Goal: Task Accomplishment & Management: Complete application form

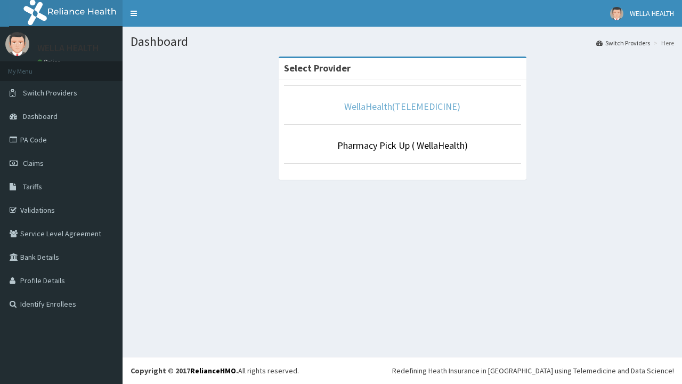
click at [402, 106] on link "WellaHealth(TELEMEDICINE)" at bounding box center [402, 106] width 116 height 12
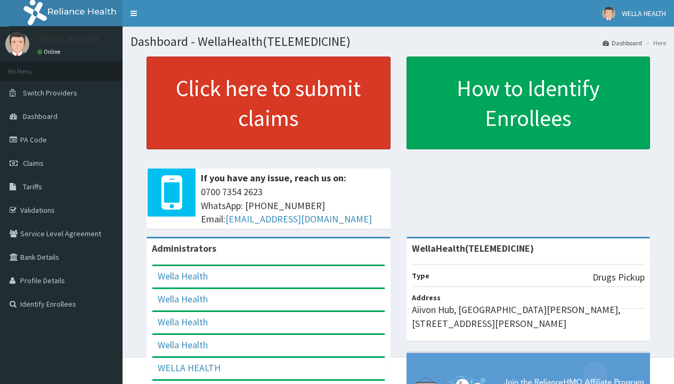
click at [268, 103] on link "Click here to submit claims" at bounding box center [269, 102] width 244 height 93
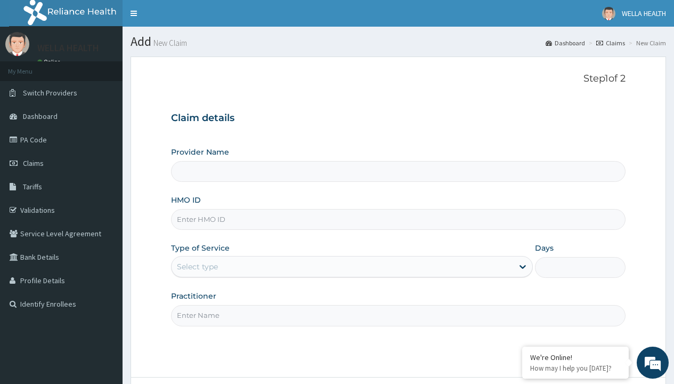
type input "WellaHealth(TELEMEDICINE)"
type input "ITE/10011/C"
type input "WellaHealth"
click at [197, 266] on div "Select type" at bounding box center [197, 266] width 41 height 11
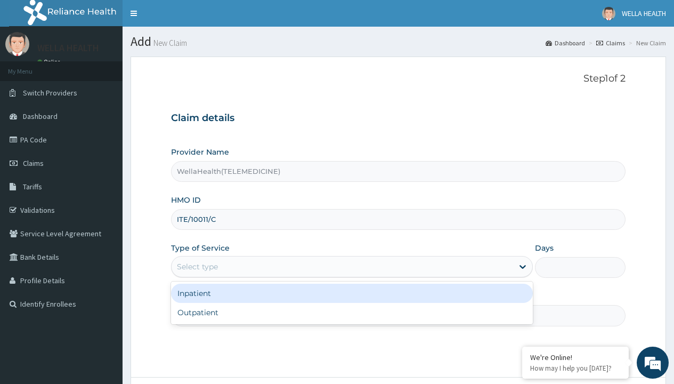
click at [352, 312] on div "Outpatient" at bounding box center [352, 312] width 362 height 19
type input "1"
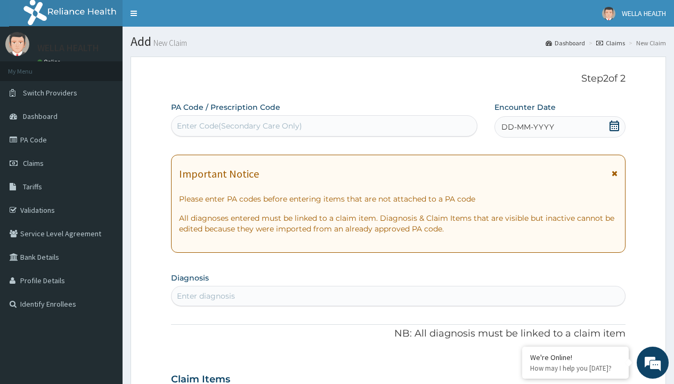
scroll to position [89, 0]
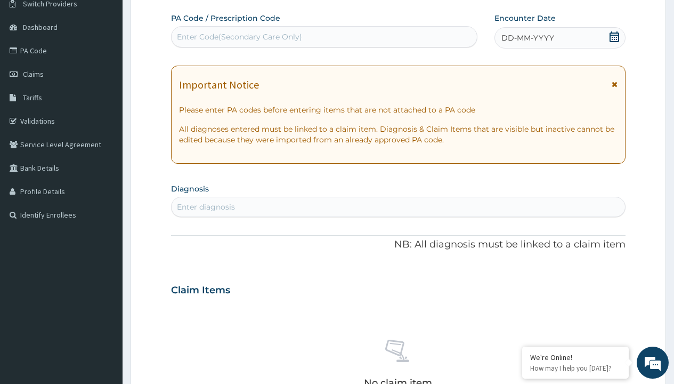
click at [527, 38] on span "DD-MM-YYYY" at bounding box center [527, 38] width 53 height 11
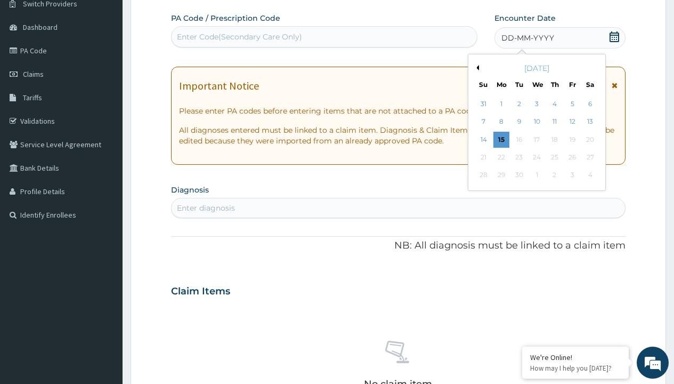
click at [476, 68] on button "Previous Month" at bounding box center [476, 67] width 5 height 5
click at [554, 122] on div "7" at bounding box center [555, 122] width 16 height 16
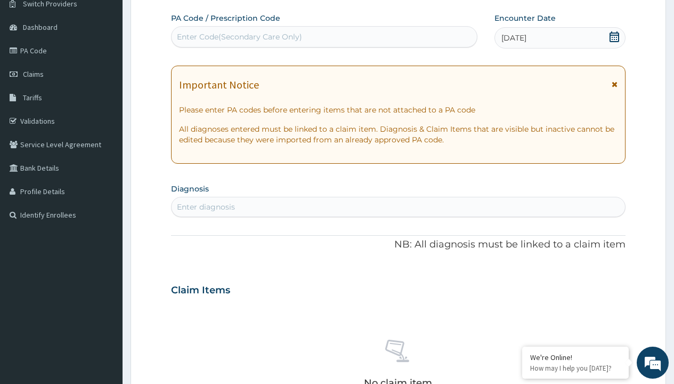
click at [239, 37] on div "Enter Code(Secondary Care Only)" at bounding box center [239, 36] width 125 height 11
type input "PR/906DF8DC"
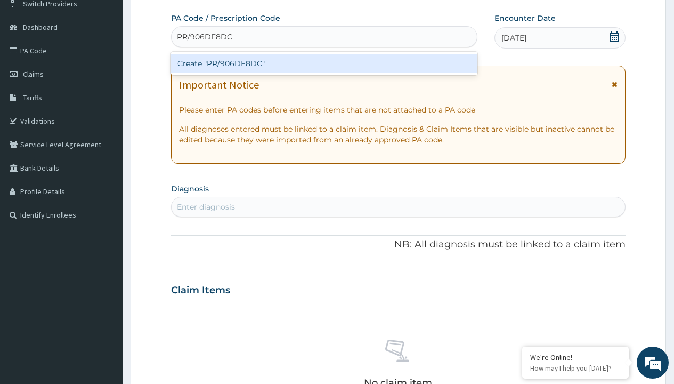
scroll to position [0, 0]
click at [324, 63] on div "Create "PR/906DF8DC"" at bounding box center [324, 63] width 306 height 19
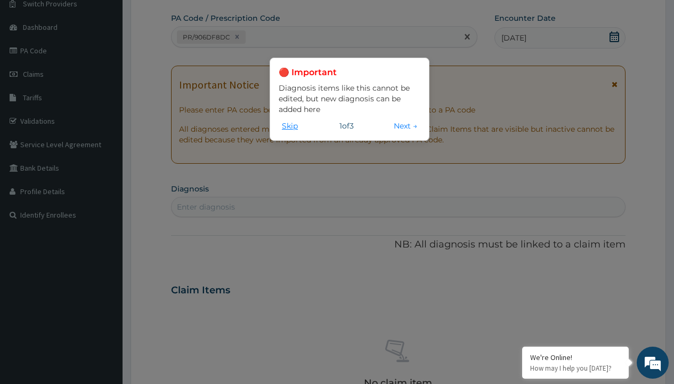
click at [290, 125] on button "Skip" at bounding box center [290, 126] width 22 height 12
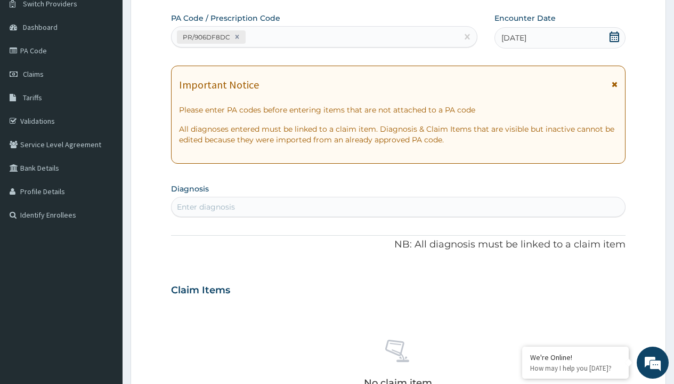
click at [206, 207] on div "Enter diagnosis" at bounding box center [206, 206] width 58 height 11
type input "prescription collected"
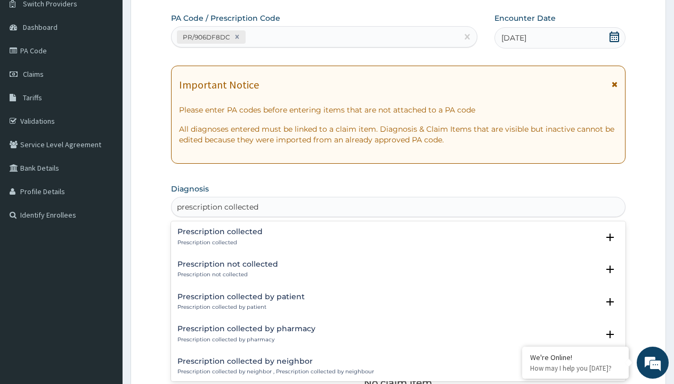
click at [218, 242] on p "Prescription collected" at bounding box center [219, 242] width 85 height 7
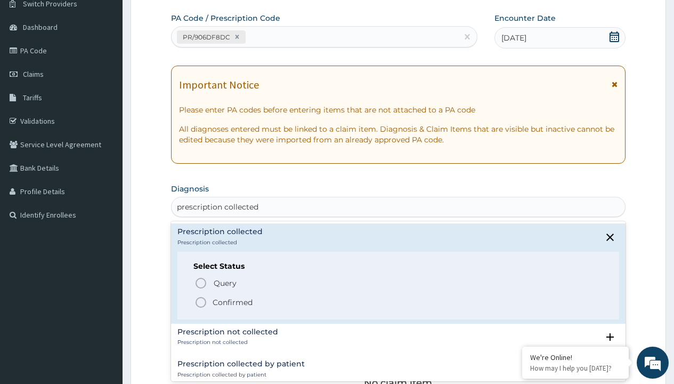
click at [232, 302] on p "Confirmed" at bounding box center [233, 302] width 40 height 11
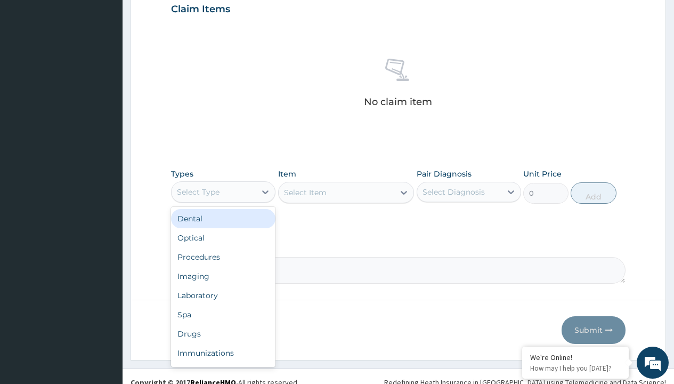
type input "procedures"
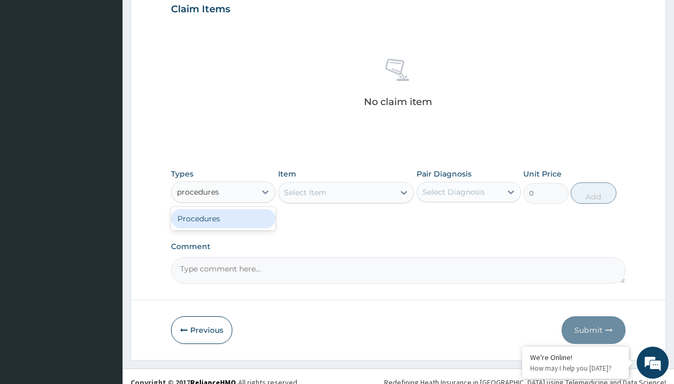
click at [223, 218] on div "Procedures" at bounding box center [223, 218] width 104 height 19
click at [305, 192] on div "Select Item" at bounding box center [305, 192] width 43 height 11
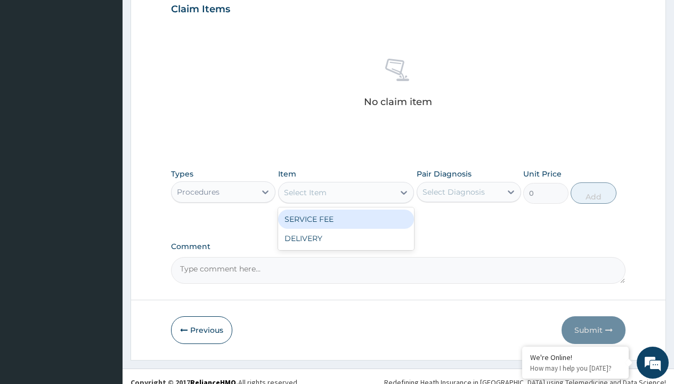
type input "service fee"
click at [346, 218] on div "SERVICE FEE" at bounding box center [346, 218] width 136 height 19
type input "100"
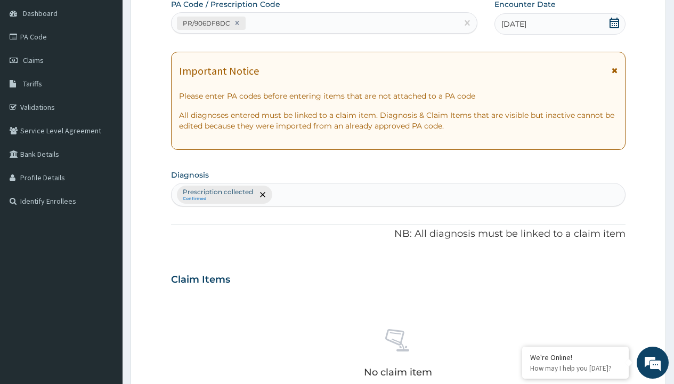
type input "prescription collected"
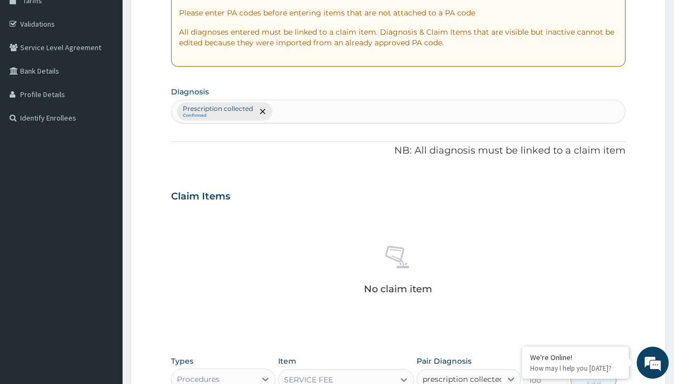
checkbox input "true"
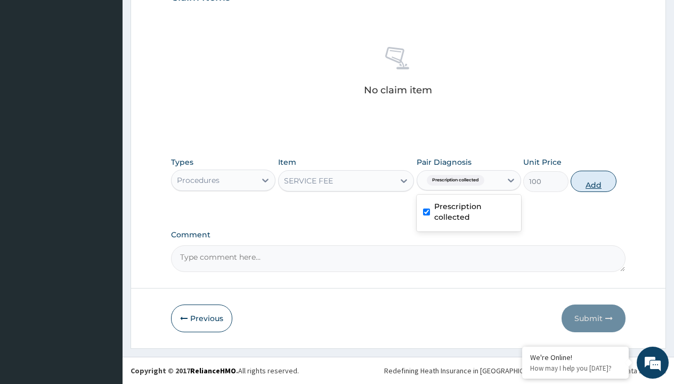
click at [594, 181] on button "Add" at bounding box center [593, 181] width 45 height 21
type input "0"
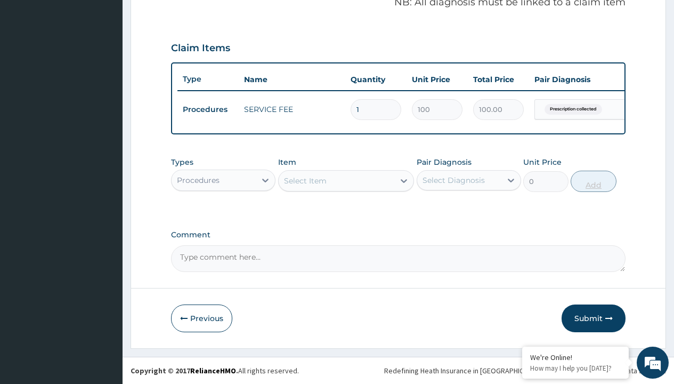
scroll to position [342, 0]
click at [198, 180] on div "Procedures" at bounding box center [198, 180] width 43 height 11
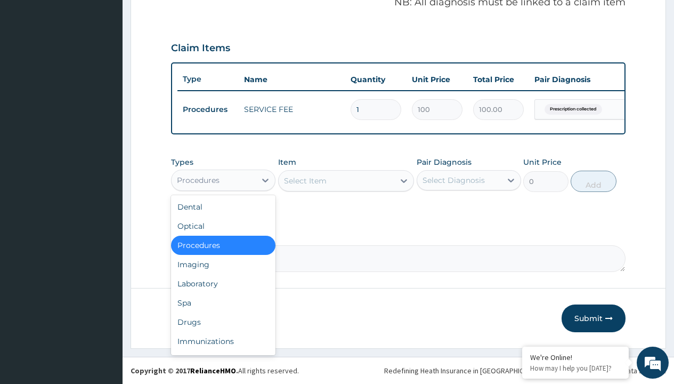
type input "drugs"
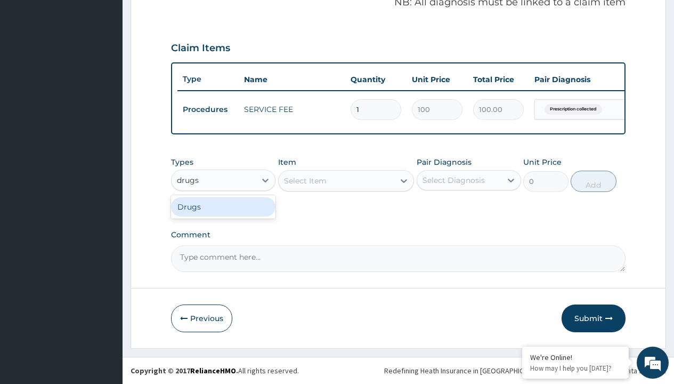
scroll to position [0, 0]
click at [223, 206] on div "Drugs" at bounding box center [223, 206] width 104 height 19
click at [305, 180] on div "Select Item" at bounding box center [346, 180] width 136 height 21
type input "amoxicillin suspension branded"
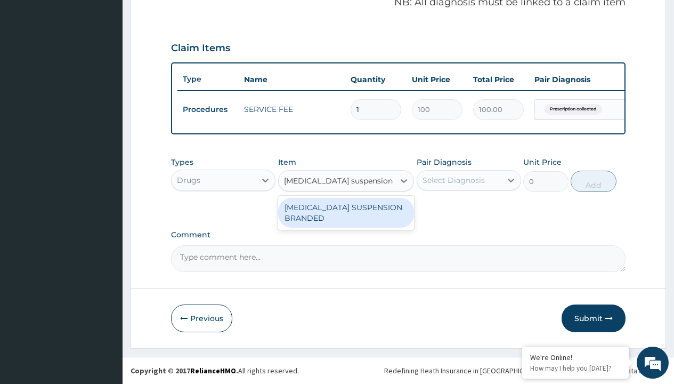
click at [346, 212] on div "[MEDICAL_DATA] SUSPENSION BRANDED" at bounding box center [346, 213] width 136 height 30
type input "5890"
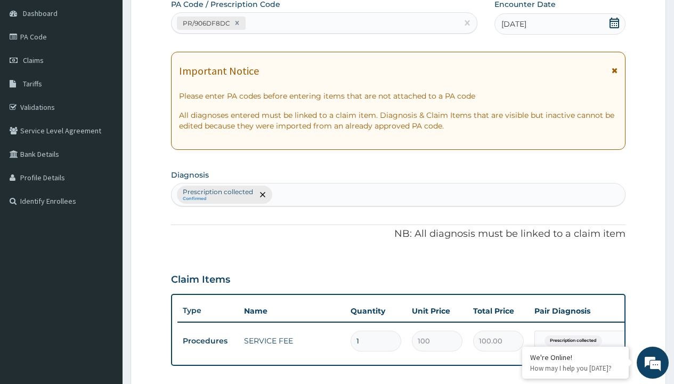
type input "prescription collected"
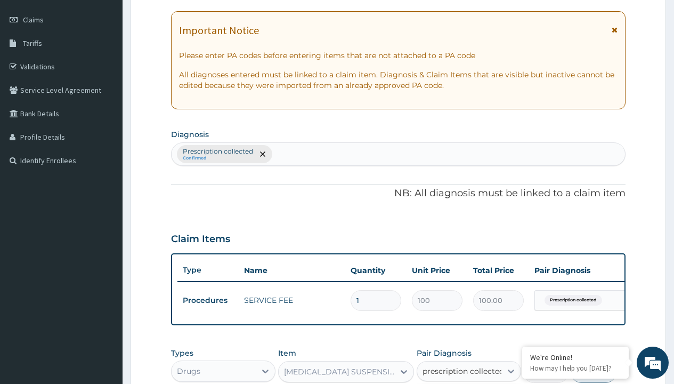
checkbox input "true"
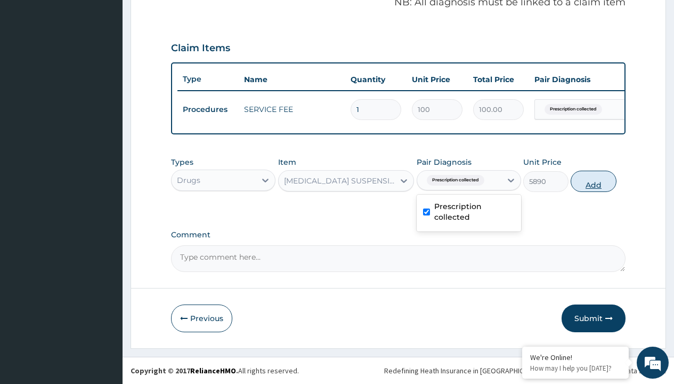
click at [594, 181] on button "Add" at bounding box center [593, 181] width 45 height 21
type input "0"
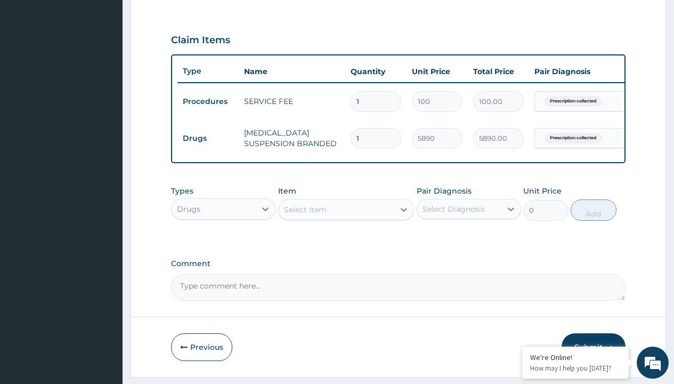
click at [208, 138] on td "Drugs" at bounding box center [207, 138] width 61 height 20
type input "drugs"
click at [223, 243] on div "Drugs" at bounding box center [223, 235] width 104 height 19
click at [305, 215] on div "Select Item" at bounding box center [305, 209] width 43 height 11
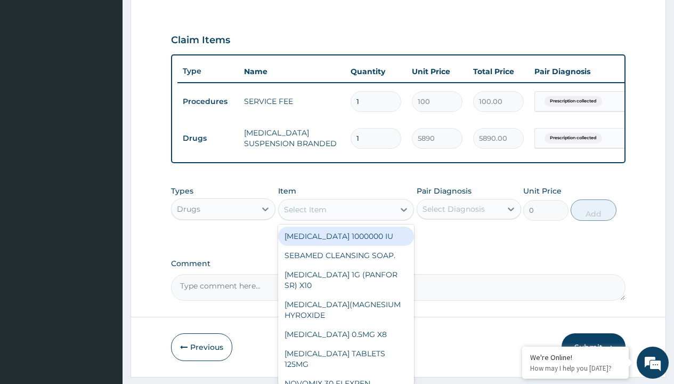
type input "cetirizine syrup"
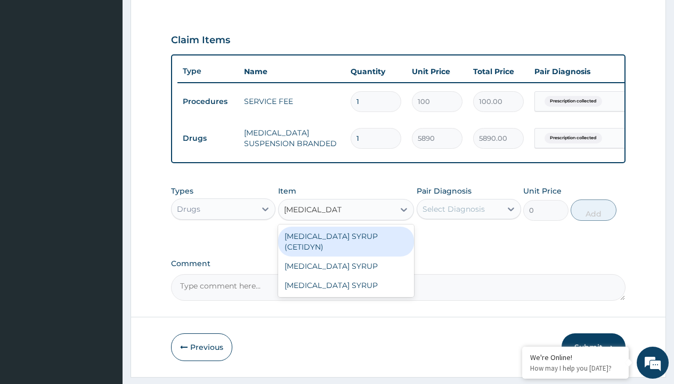
click at [346, 244] on div "[MEDICAL_DATA] SYRUP (CETIDYN)" at bounding box center [346, 241] width 136 height 30
type input "2200"
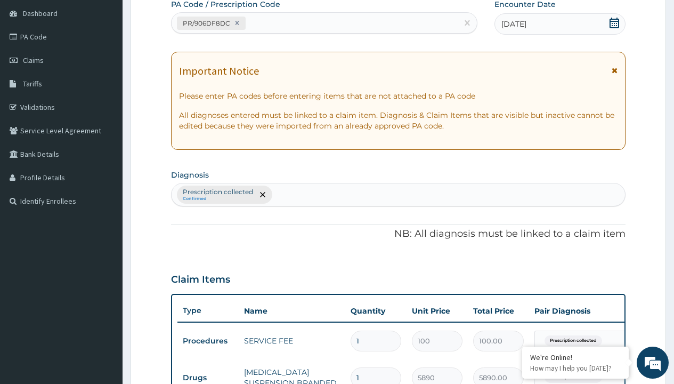
type input "prescription collected"
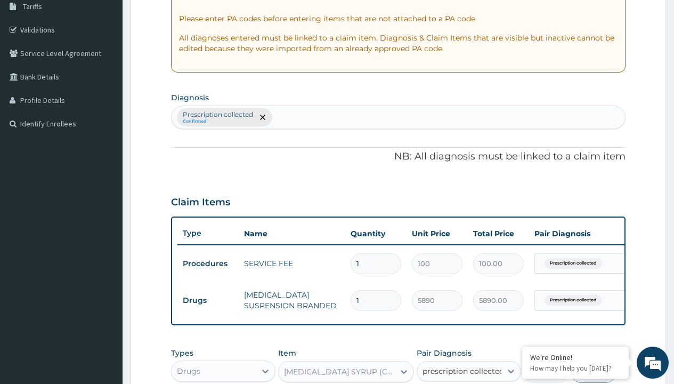
checkbox input "true"
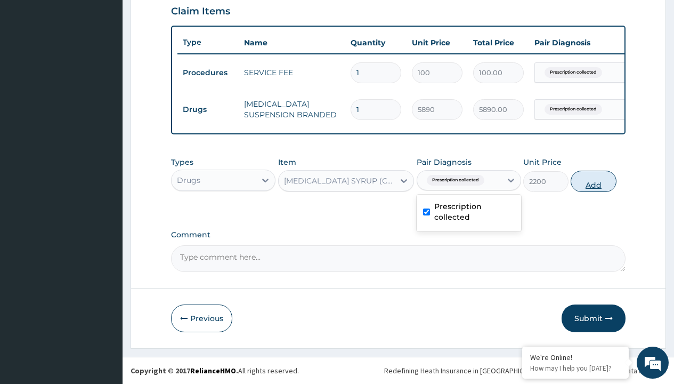
click at [594, 181] on button "Add" at bounding box center [593, 181] width 45 height 21
type input "0"
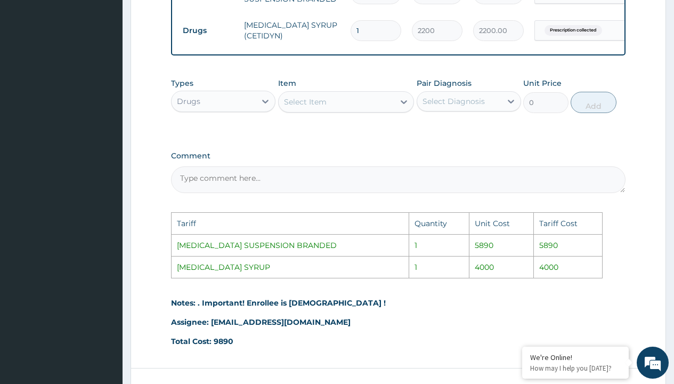
scroll to position [509, 0]
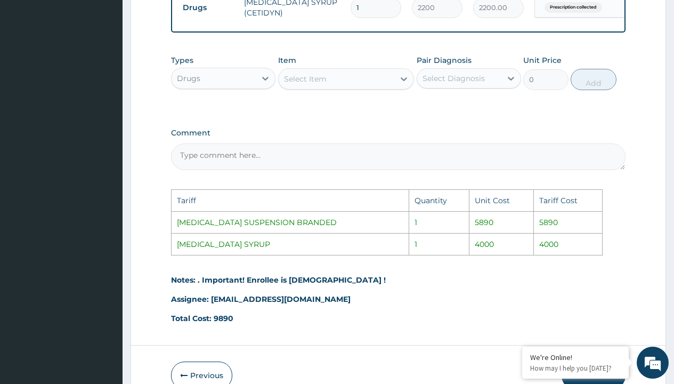
click at [319, 87] on div "Select Item" at bounding box center [337, 78] width 116 height 17
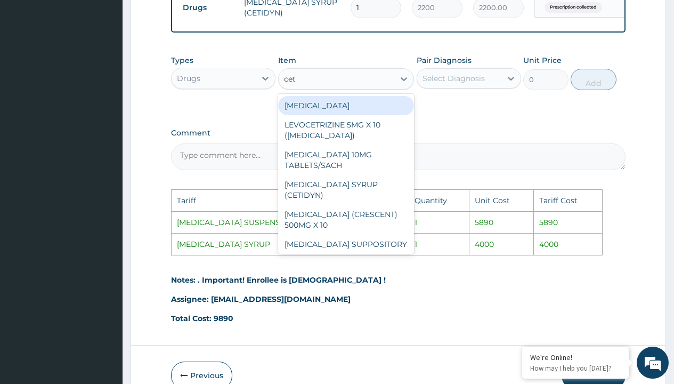
type input "ceti"
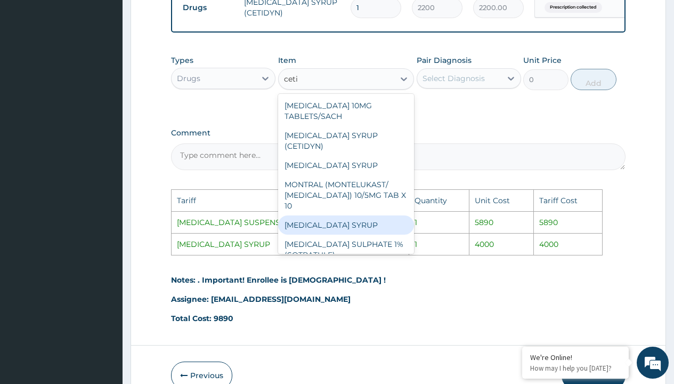
click at [326, 223] on div "[MEDICAL_DATA] SYRUP" at bounding box center [346, 224] width 136 height 19
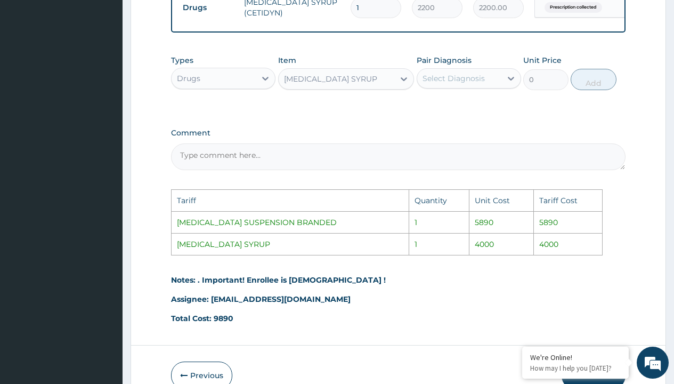
type input "4000"
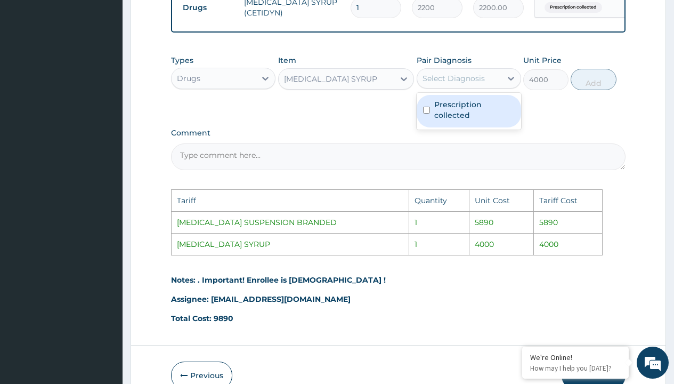
click at [447, 88] on div "Select Diagnosis" at bounding box center [469, 78] width 104 height 20
click at [457, 112] on label "Prescription collected" at bounding box center [474, 109] width 80 height 21
checkbox input "true"
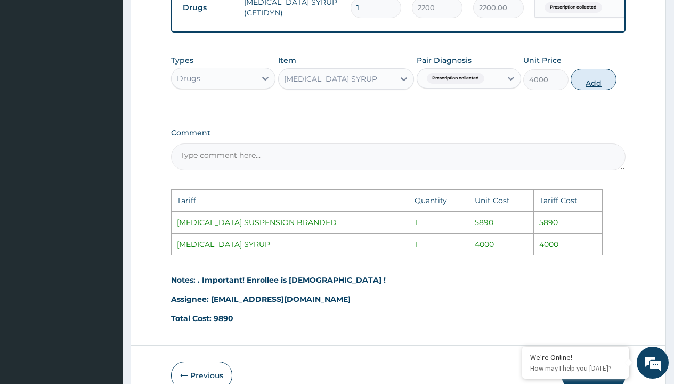
click at [596, 84] on button "Add" at bounding box center [593, 79] width 45 height 21
type input "0"
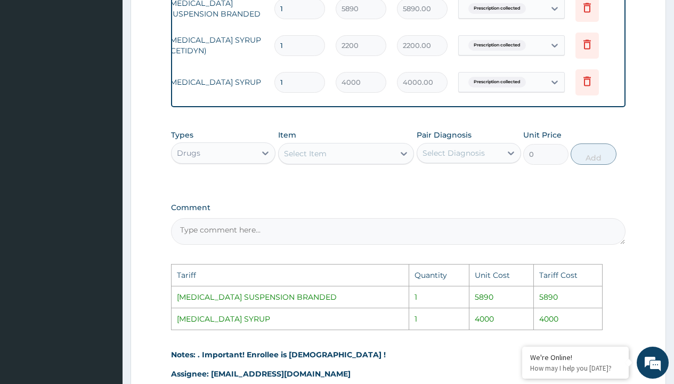
scroll to position [0, 80]
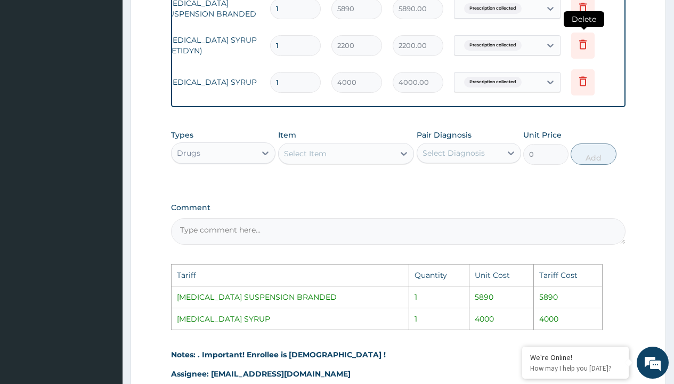
click at [576, 51] on icon at bounding box center [582, 46] width 23 height 26
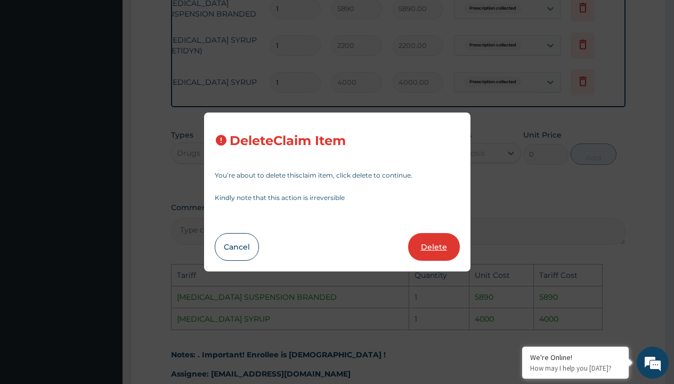
click at [427, 252] on button "Delete" at bounding box center [434, 247] width 52 height 28
type input "4000"
type input "4000.00"
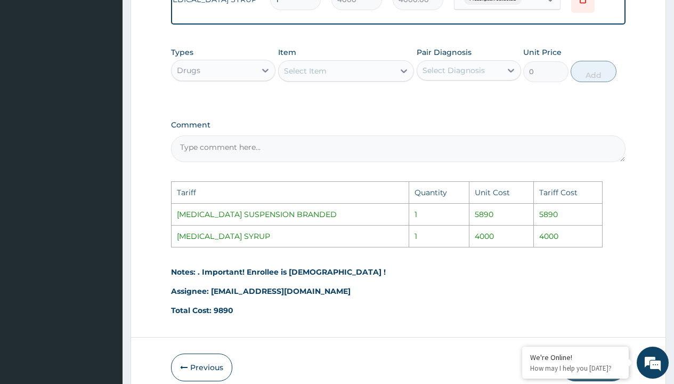
scroll to position [574, 0]
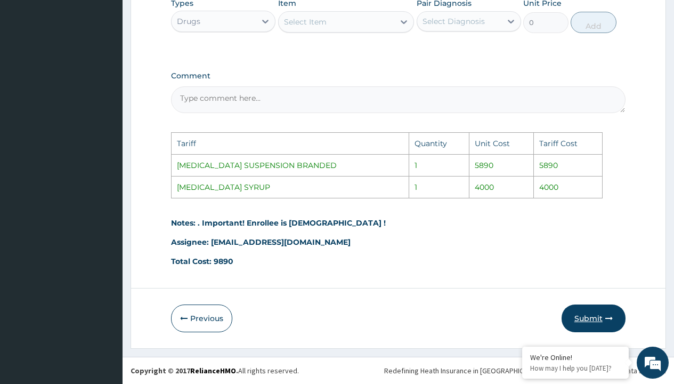
click at [578, 313] on button "Submit" at bounding box center [594, 318] width 64 height 28
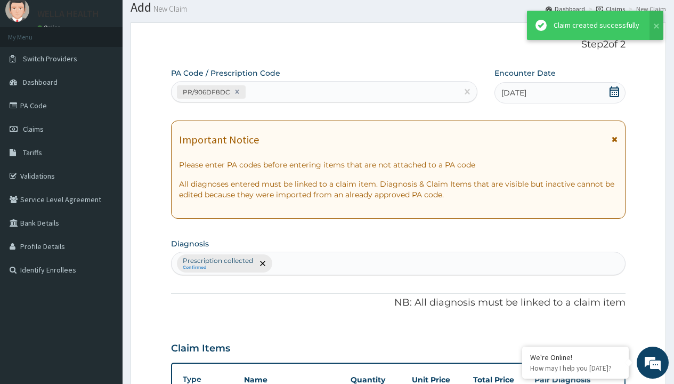
scroll to position [416, 0]
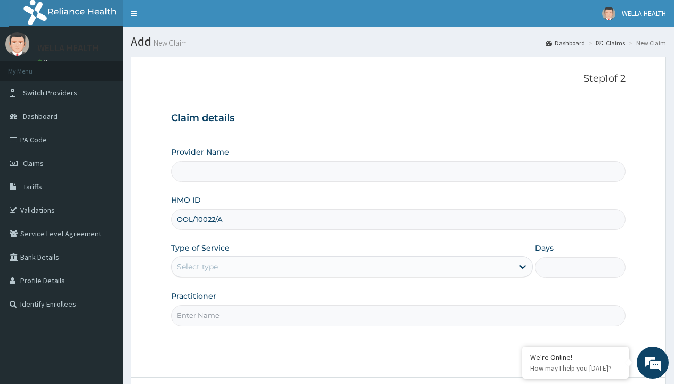
type input "OOL/10022/A"
type input "WellaHealth"
type input "WellaHealth(TELEMEDICINE)"
type input "WellaHealth"
click at [197, 266] on div "Select type" at bounding box center [197, 266] width 41 height 11
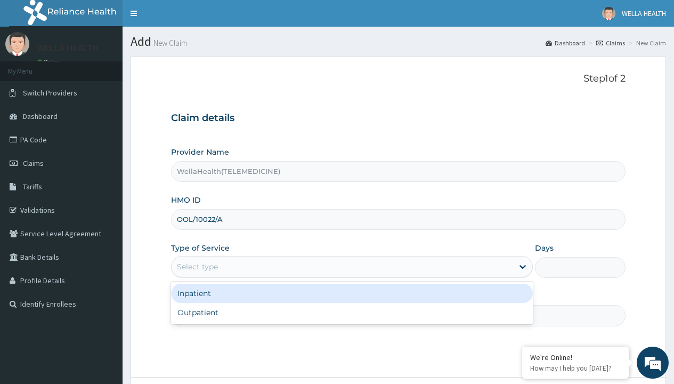
click at [352, 312] on div "Outpatient" at bounding box center [352, 312] width 362 height 19
type input "1"
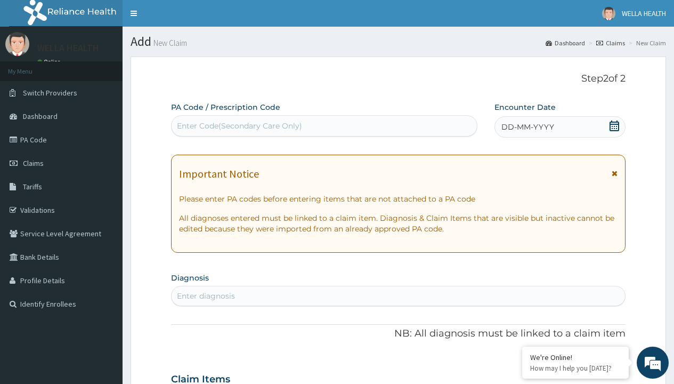
scroll to position [89, 0]
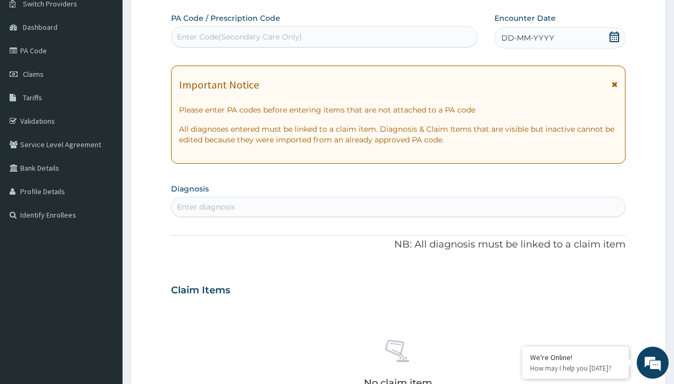
click at [527, 38] on span "DD-MM-YYYY" at bounding box center [527, 38] width 53 height 11
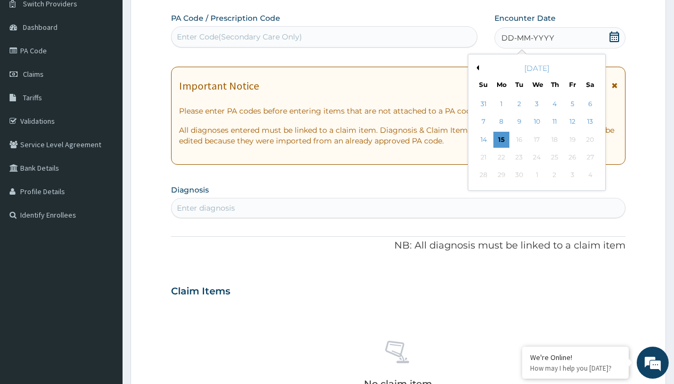
click at [476, 68] on button "Previous Month" at bounding box center [476, 67] width 5 height 5
click at [554, 122] on div "7" at bounding box center [555, 122] width 16 height 16
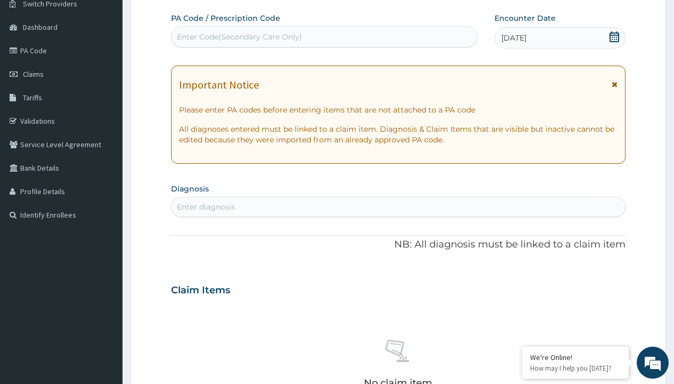
click at [239, 37] on div "Enter Code(Secondary Care Only)" at bounding box center [239, 36] width 125 height 11
type input "PR/2E7B8361"
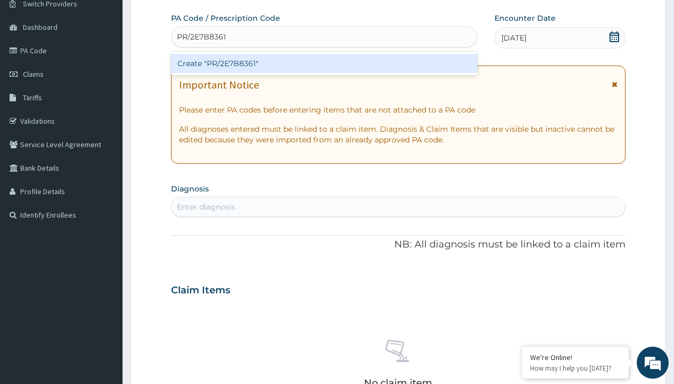
scroll to position [0, 0]
click at [324, 63] on div "Create "PR/2E7B8361"" at bounding box center [324, 63] width 306 height 19
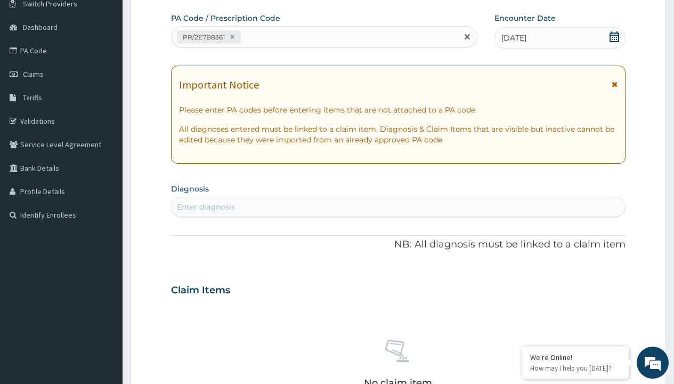
click at [206, 207] on div "Enter diagnosis" at bounding box center [206, 206] width 58 height 11
type input "prescription collected"
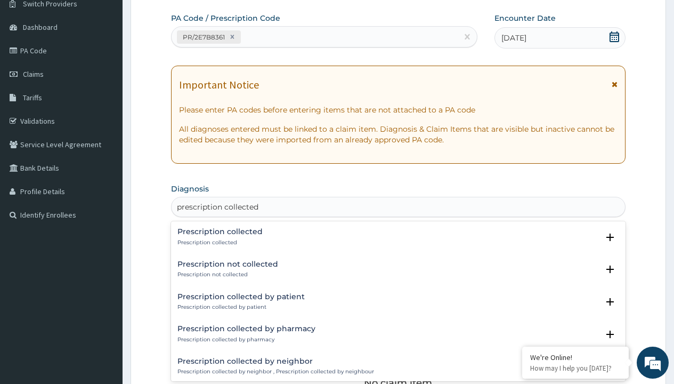
click at [218, 242] on p "Prescription collected" at bounding box center [219, 242] width 85 height 7
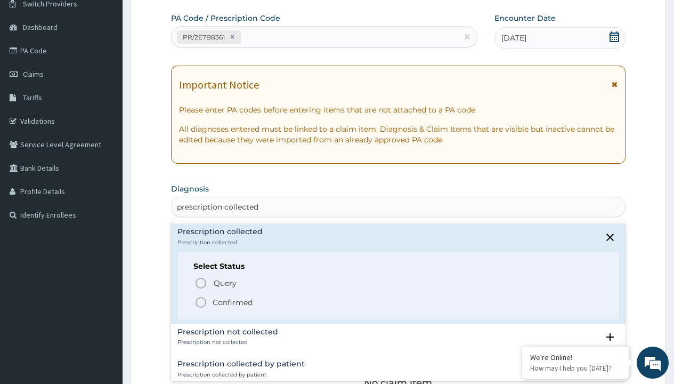
click at [232, 302] on p "Confirmed" at bounding box center [233, 302] width 40 height 11
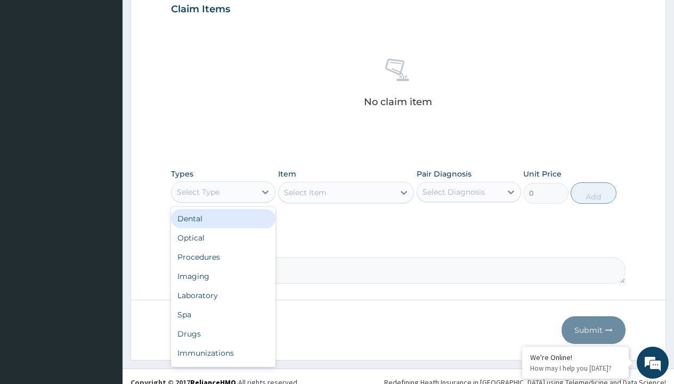
type input "procedures"
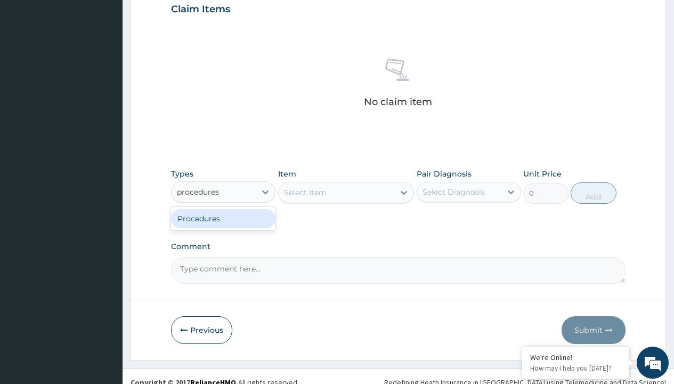
click at [223, 218] on div "Procedures" at bounding box center [223, 218] width 104 height 19
click at [305, 192] on div "Select Item" at bounding box center [305, 192] width 43 height 11
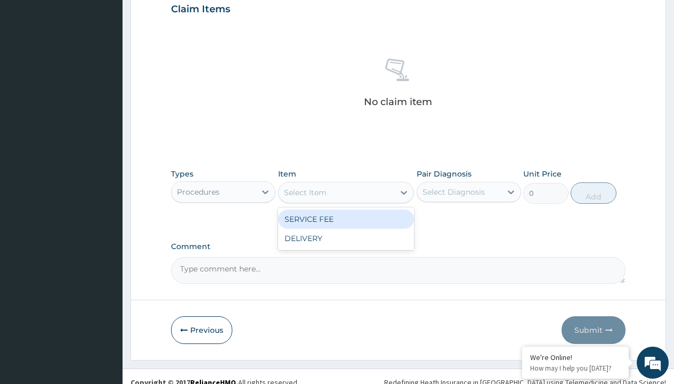
type input "service fee"
click at [346, 218] on div "SERVICE FEE" at bounding box center [346, 218] width 136 height 19
type input "100"
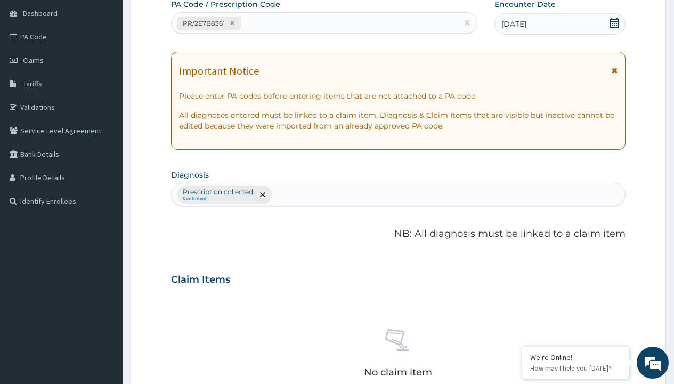
type input "prescription collected"
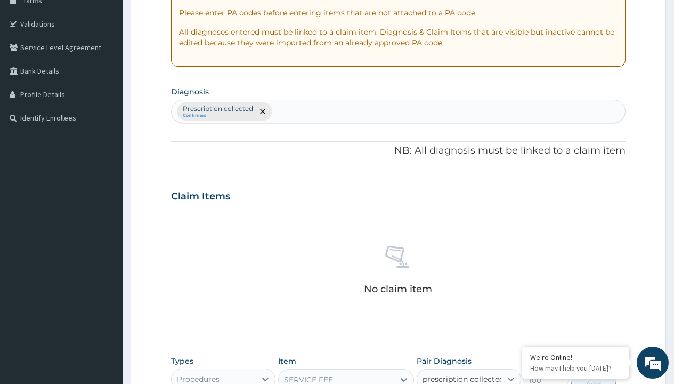
checkbox input "true"
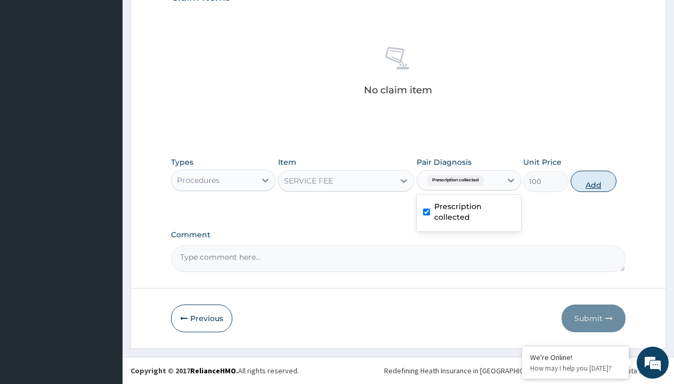
click at [594, 181] on button "Add" at bounding box center [593, 181] width 45 height 21
type input "0"
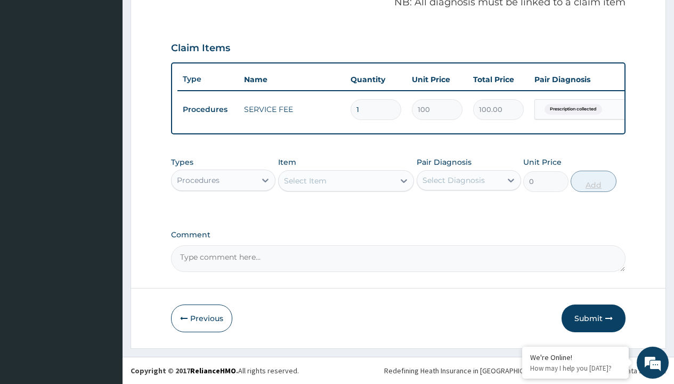
scroll to position [342, 0]
click at [198, 180] on div "Procedures" at bounding box center [198, 180] width 43 height 11
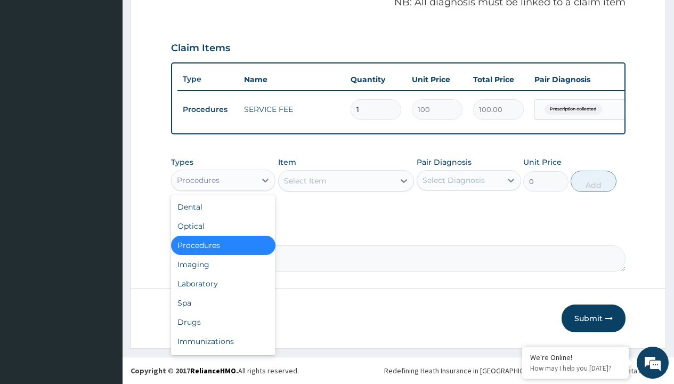
type input "drugs"
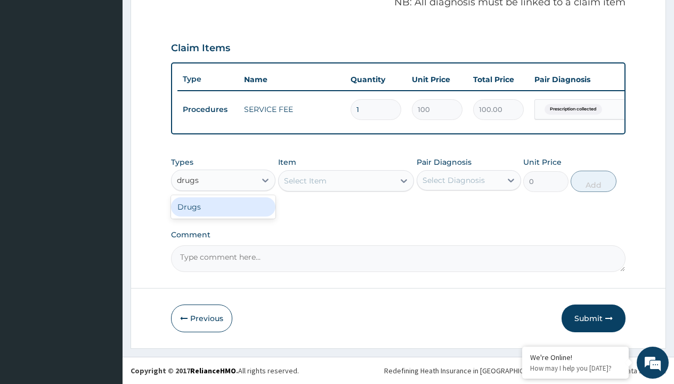
scroll to position [0, 0]
click at [223, 206] on div "Drugs" at bounding box center [223, 206] width 104 height 19
click at [305, 180] on div "Select Item" at bounding box center [346, 180] width 136 height 21
type input "amatem softgel forte tablets 80/480/pack"
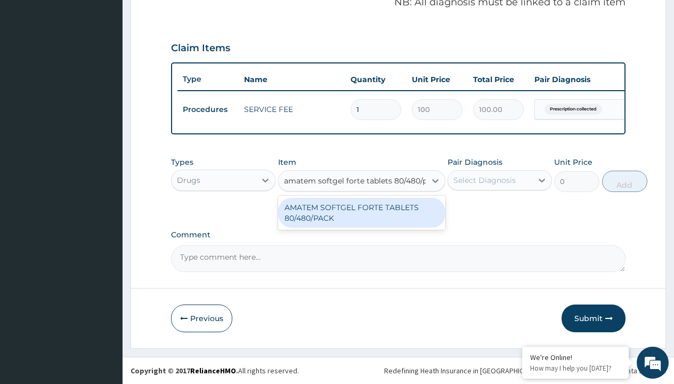
click at [361, 212] on div "AMATEM SOFTGEL FORTE TABLETS 80/480/PACK" at bounding box center [361, 213] width 167 height 30
type input "601.7000122070312"
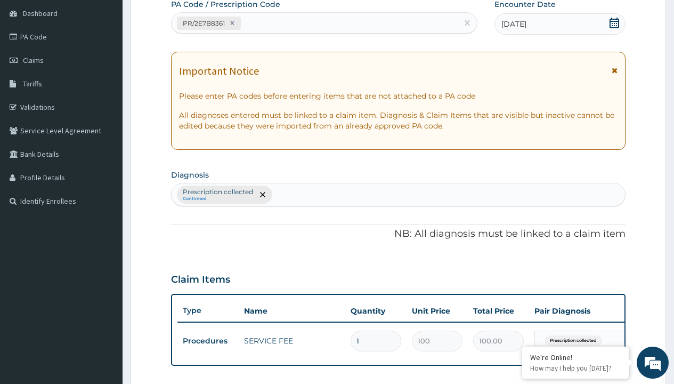
type input "prescription collected"
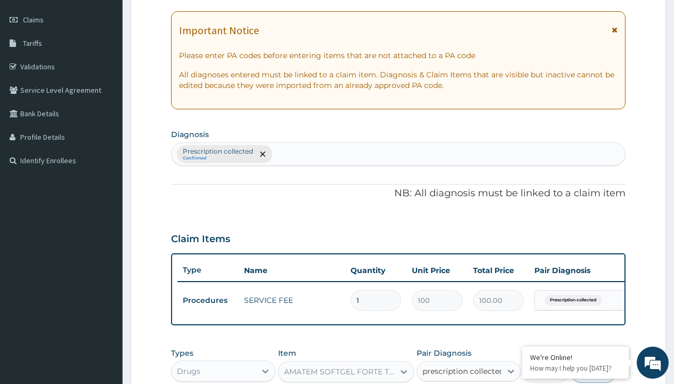
checkbox input "true"
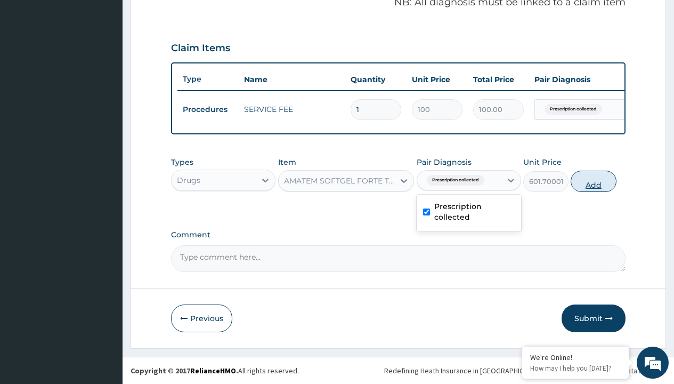
click at [594, 181] on button "Add" at bounding box center [593, 181] width 45 height 21
type input "0"
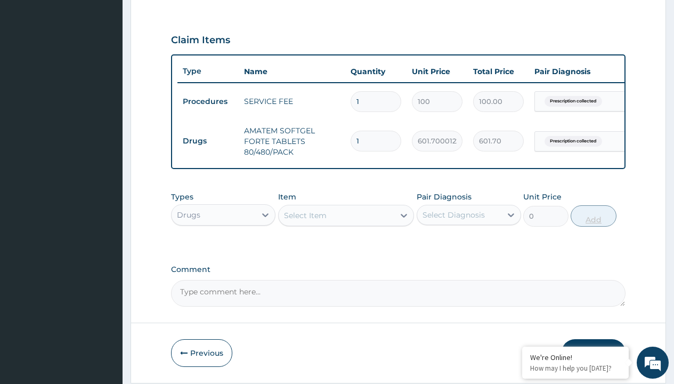
type input "6"
type input "3610.20"
type input "6"
click at [208, 141] on td "Drugs" at bounding box center [207, 141] width 61 height 20
type input "drugs"
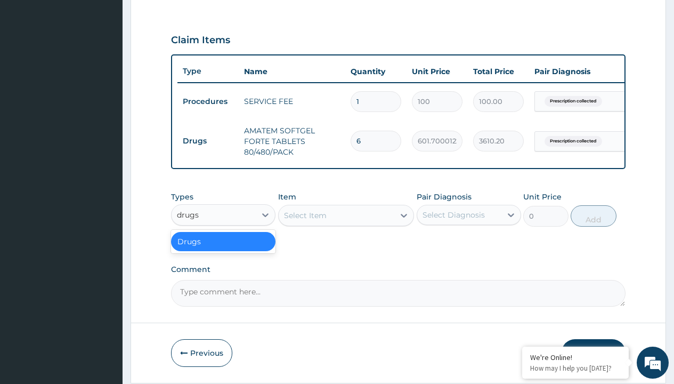
scroll to position [0, 0]
click at [223, 249] on div "Drugs" at bounding box center [223, 241] width 104 height 19
click at [305, 221] on div "Select Item" at bounding box center [305, 215] width 43 height 11
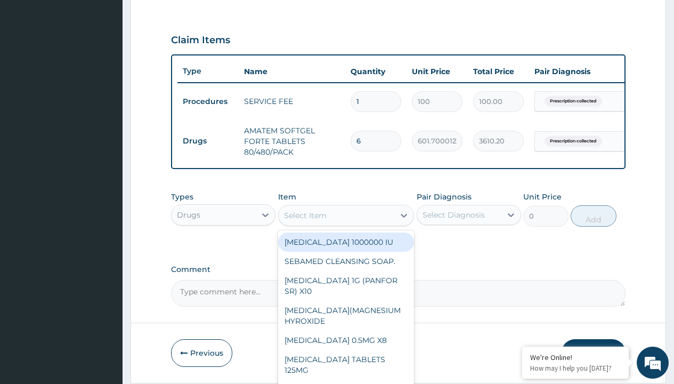
type input "[MEDICAL_DATA] 500mg tablet emzor/sach"
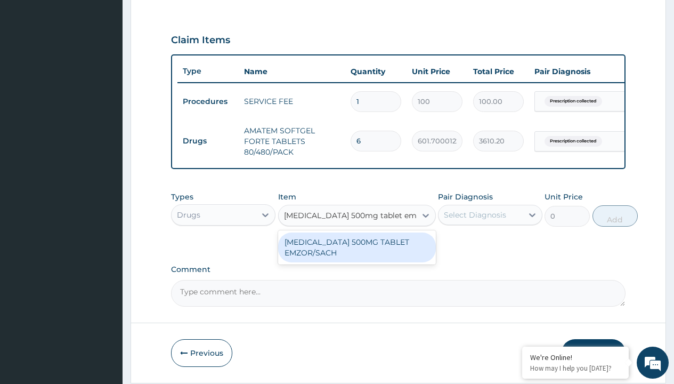
click at [357, 255] on div "[MEDICAL_DATA] 500MG TABLET EMZOR/SACH" at bounding box center [357, 247] width 158 height 30
type input "24"
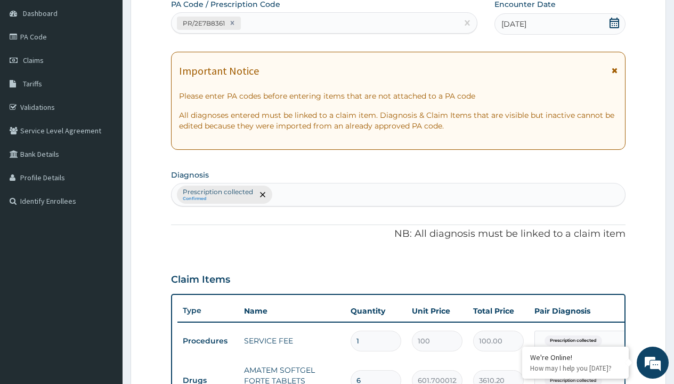
type input "prescription collected"
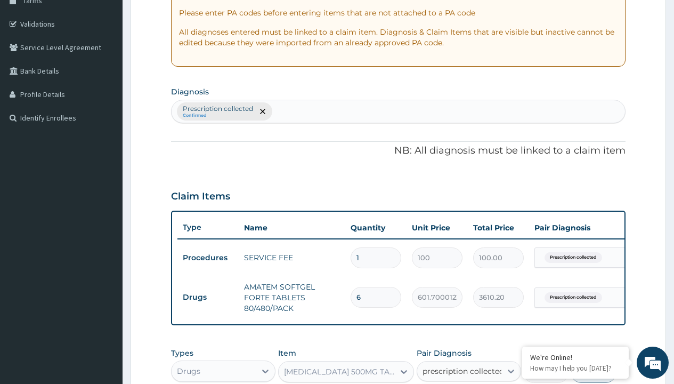
checkbox input "true"
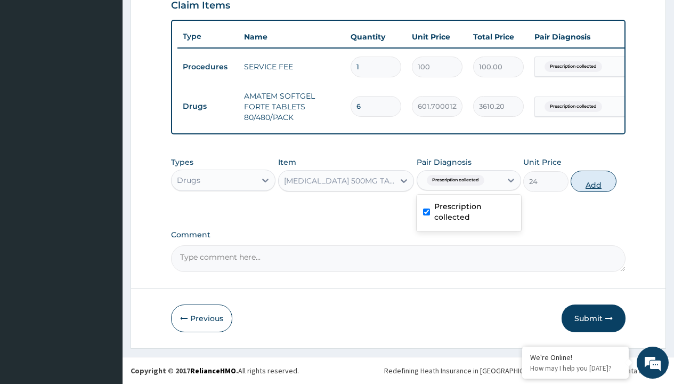
click at [594, 181] on button "Add" at bounding box center [593, 181] width 45 height 21
type input "0"
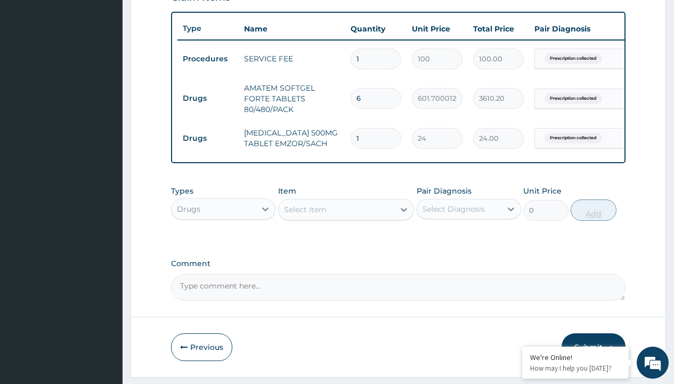
type input "24"
type input "576.00"
type input "24"
click at [208, 98] on td "Drugs" at bounding box center [207, 98] width 61 height 20
type input "drugs"
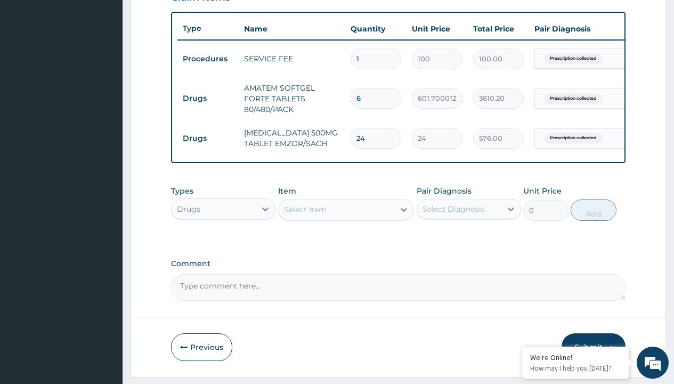
scroll to position [0, 0]
click at [223, 243] on div "Drugs" at bounding box center [223, 235] width 104 height 19
click at [305, 215] on div "Select Item" at bounding box center [305, 209] width 43 height 11
type input "tuxil d"
click at [208, 98] on td "Drugs" at bounding box center [207, 98] width 61 height 20
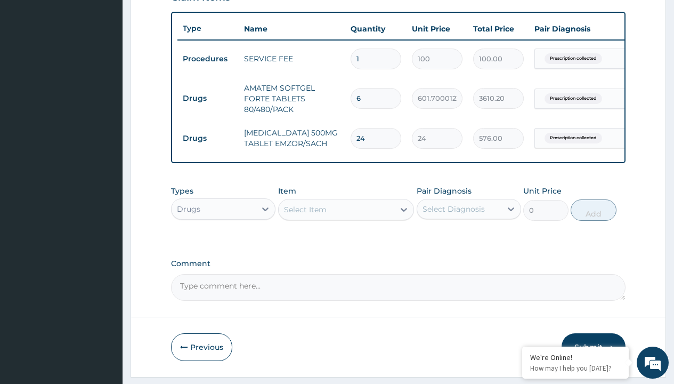
type input "drugs"
click at [223, 243] on div "Drugs" at bounding box center [223, 235] width 104 height 19
click at [305, 215] on div "Select Item" at bounding box center [305, 209] width 43 height 11
type input "tuxil d"
click at [208, 98] on td "Drugs" at bounding box center [207, 98] width 61 height 20
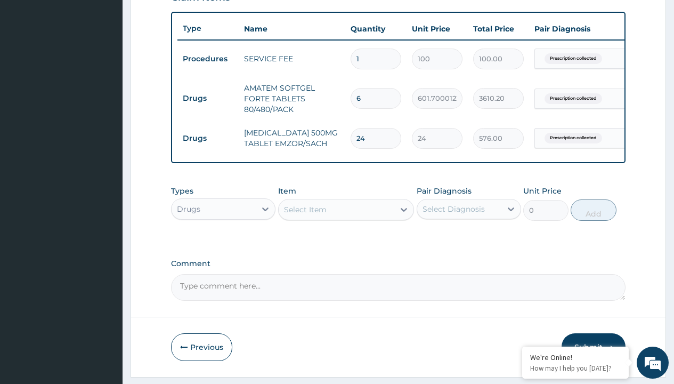
type input "drugs"
click at [223, 243] on div "Drugs" at bounding box center [223, 235] width 104 height 19
click at [305, 215] on div "Select Item" at bounding box center [305, 209] width 43 height 11
type input "tuxil d"
click at [208, 98] on td "Drugs" at bounding box center [207, 98] width 61 height 20
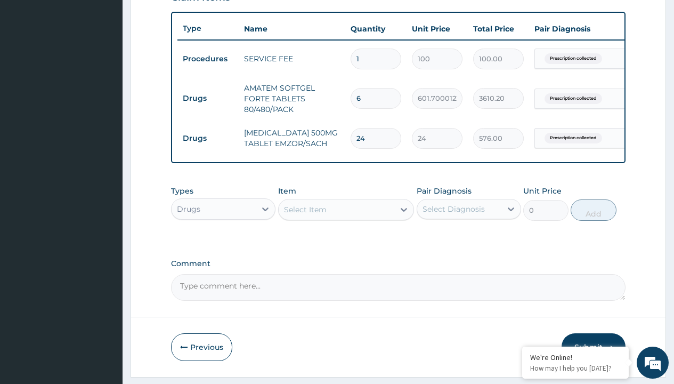
type input "drugs"
click at [223, 243] on div "Drugs" at bounding box center [223, 235] width 104 height 19
click at [305, 215] on div "Select Item" at bounding box center [305, 209] width 43 height 11
type input "tuxil d"
click at [208, 98] on td "Drugs" at bounding box center [207, 98] width 61 height 20
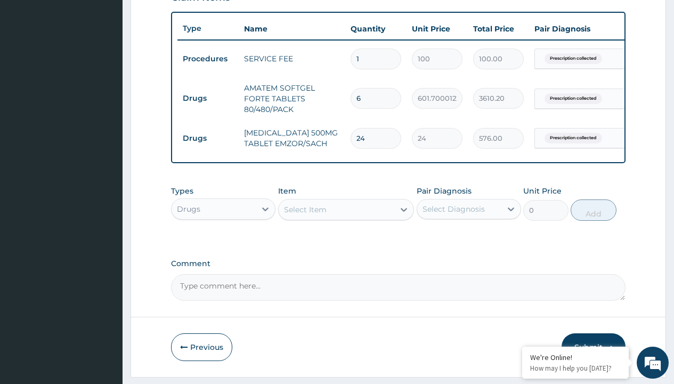
type input "drugs"
click at [223, 243] on div "Drugs" at bounding box center [223, 235] width 104 height 19
click at [305, 215] on div "Select Item" at bounding box center [305, 209] width 43 height 11
type input "tuxil d"
click at [208, 98] on td "Drugs" at bounding box center [207, 98] width 61 height 20
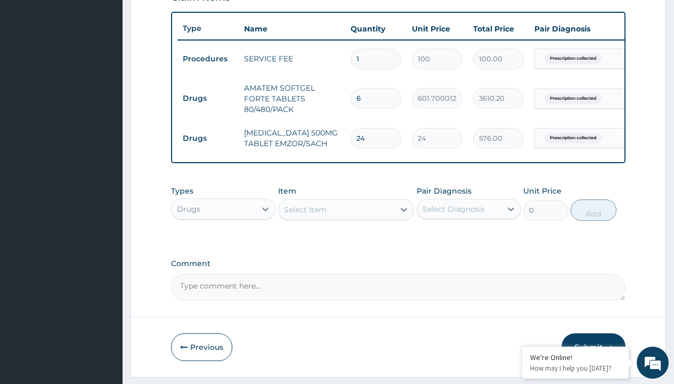
type input "drugs"
click at [223, 243] on div "Drugs" at bounding box center [223, 235] width 104 height 19
click at [305, 215] on div "Select Item" at bounding box center [305, 209] width 43 height 11
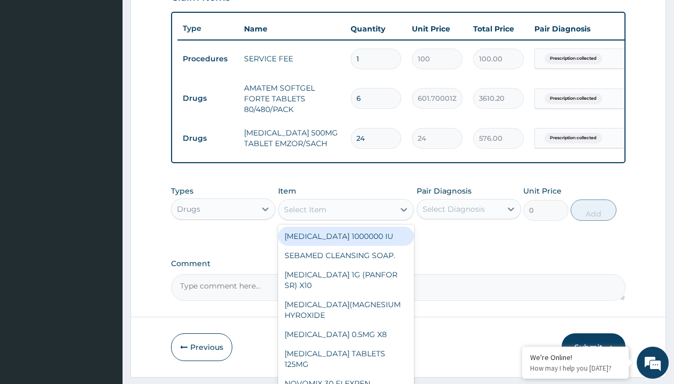
type input "throat lozenges"
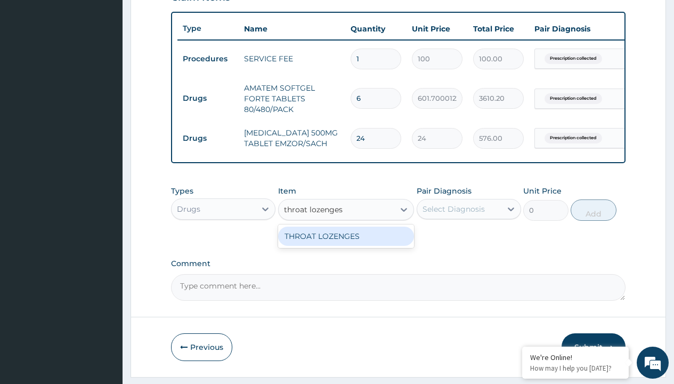
click at [346, 244] on div "THROAT LOZENGES" at bounding box center [346, 235] width 136 height 19
type input "196"
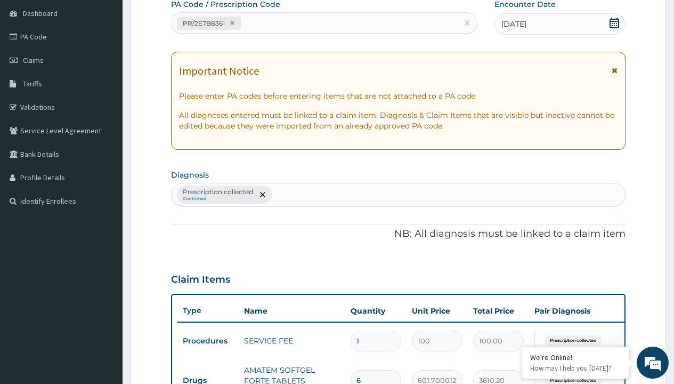
type input "prescription collected"
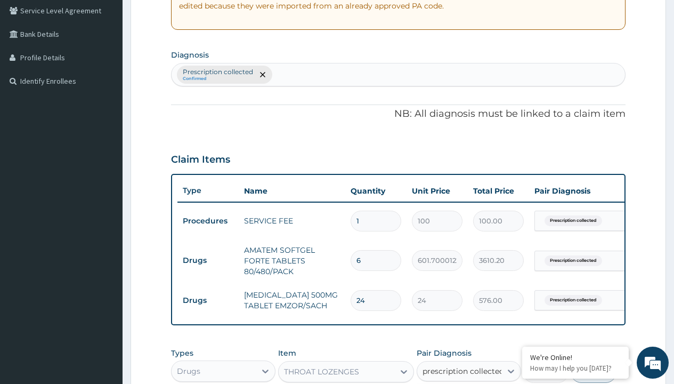
checkbox input "true"
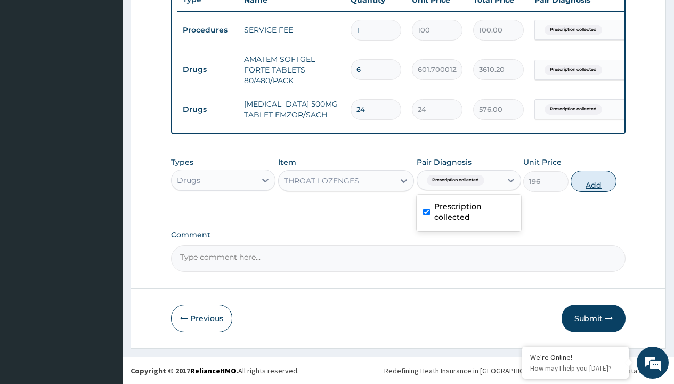
click at [594, 181] on button "Add" at bounding box center [593, 181] width 45 height 21
type input "0"
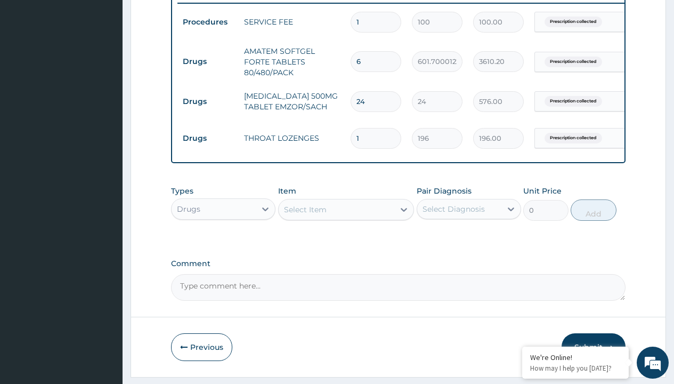
type input "10"
type input "1960.00"
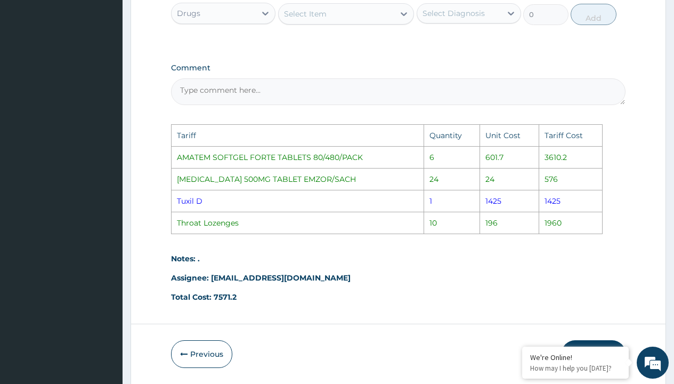
scroll to position [613, 0]
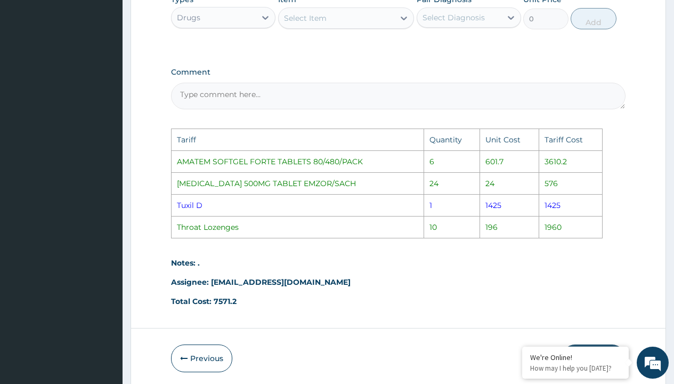
type input "10"
click at [302, 23] on div "Select Item" at bounding box center [305, 18] width 43 height 11
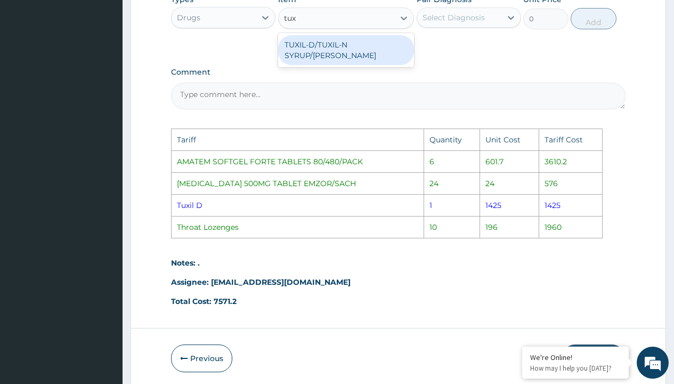
type input "tuxi"
click at [325, 51] on div "TUXIL-D/TUXIL-N SYRUP/[PERSON_NAME]" at bounding box center [346, 50] width 136 height 30
type input "1425"
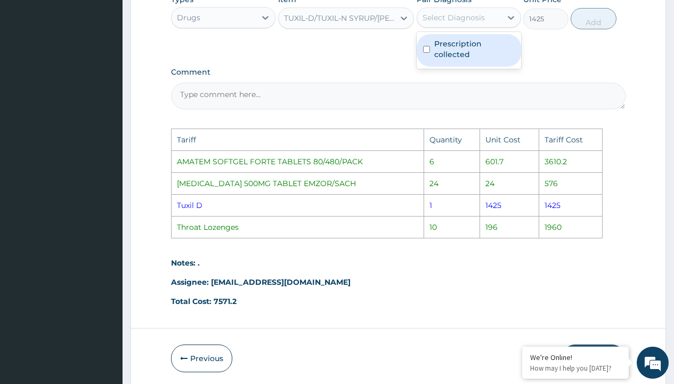
click at [448, 18] on div "Select Diagnosis" at bounding box center [459, 17] width 84 height 17
click at [457, 52] on label "Prescription collected" at bounding box center [474, 48] width 80 height 21
checkbox input "true"
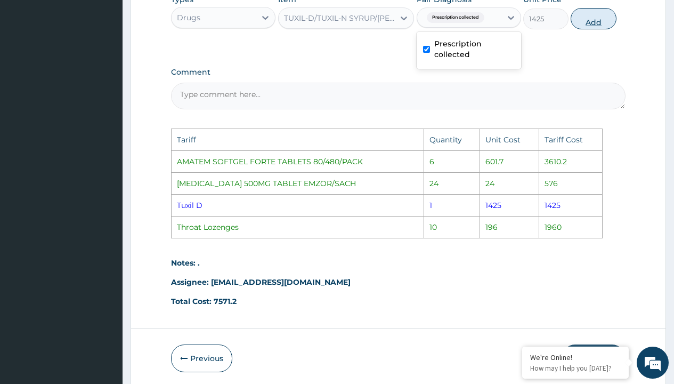
click at [586, 28] on button "Add" at bounding box center [593, 18] width 45 height 21
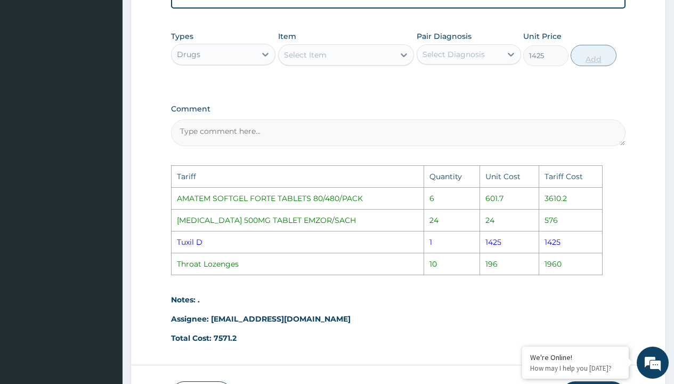
type input "0"
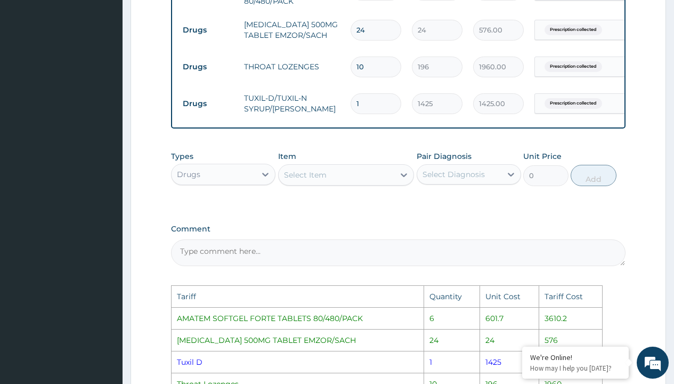
scroll to position [698, 0]
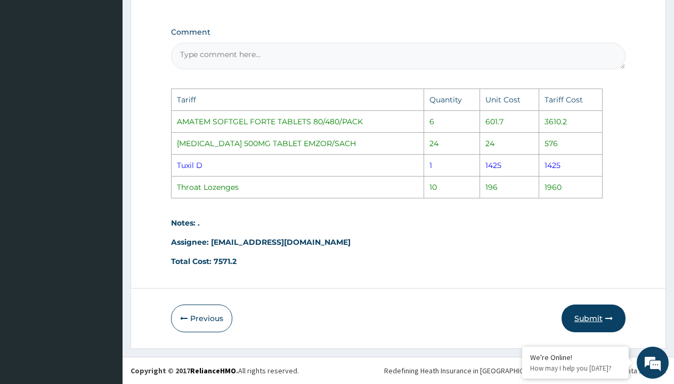
click at [592, 328] on button "Submit" at bounding box center [594, 318] width 64 height 28
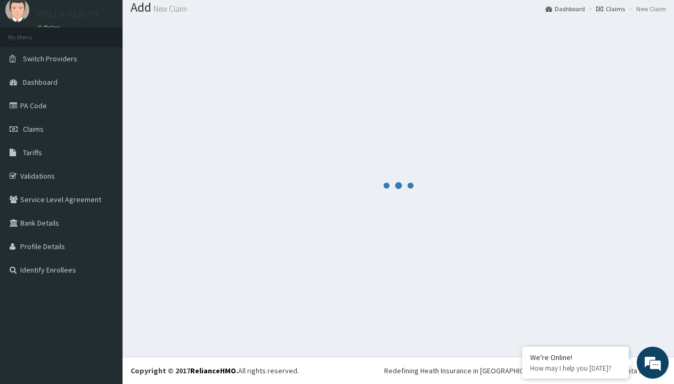
scroll to position [495, 0]
